Goal: Information Seeking & Learning: Find specific fact

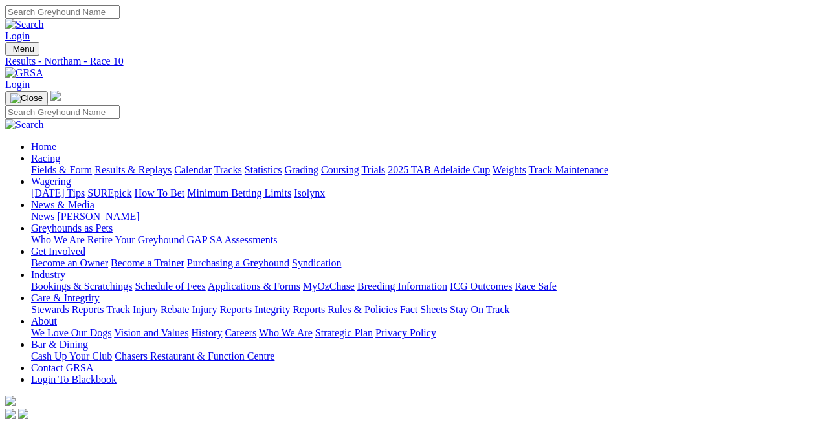
type input "Today, 30 Sep 2025"
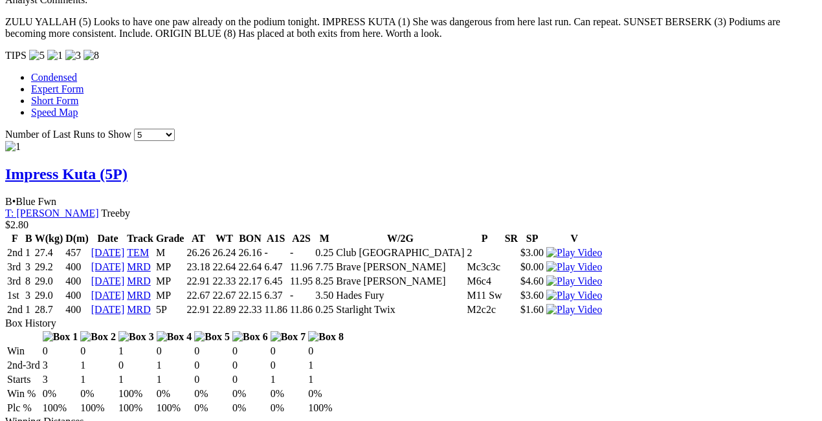
scroll to position [1165, 0]
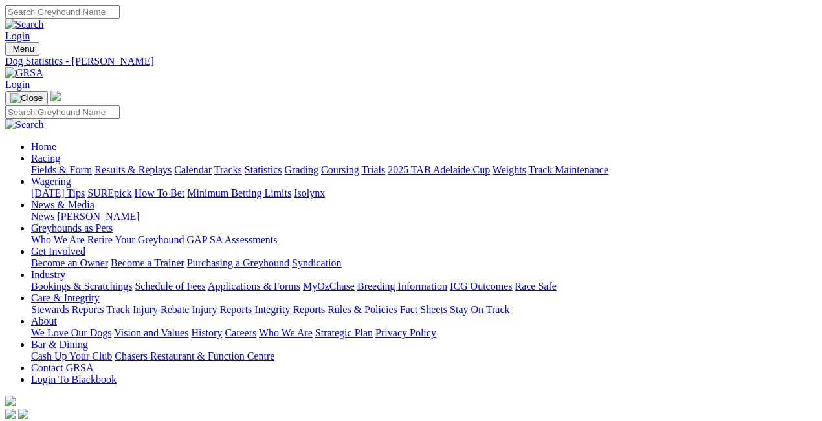
drag, startPoint x: 188, startPoint y: 153, endPoint x: 89, endPoint y: 157, distance: 98.4
copy h2 "[PERSON_NAME]"
